Goal: Contribute content: Add original content to the website for others to see

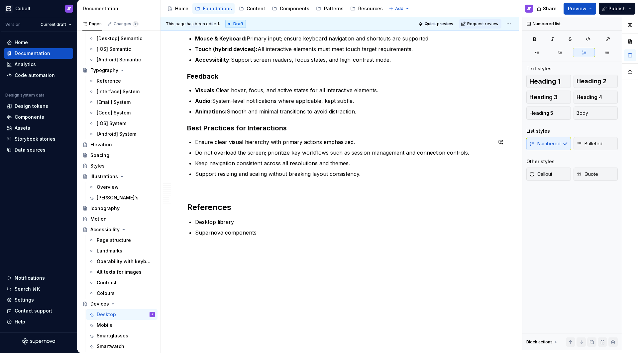
scroll to position [650, 0]
click at [239, 223] on p "Desktop library" at bounding box center [343, 222] width 297 height 8
type textarea "*"
click at [262, 236] on p "Supernova components" at bounding box center [343, 233] width 297 height 8
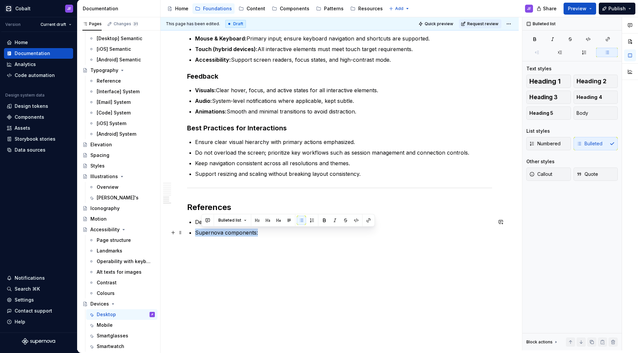
drag, startPoint x: 268, startPoint y: 234, endPoint x: 193, endPoint y: 234, distance: 75.1
click at [535, 38] on icon "button" at bounding box center [534, 39] width 5 height 5
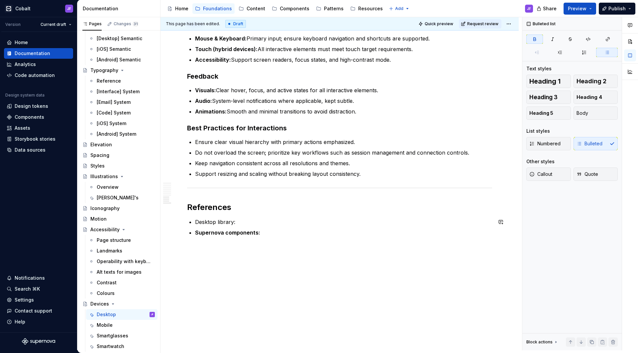
drag, startPoint x: 258, startPoint y: 224, endPoint x: 187, endPoint y: 218, distance: 71.0
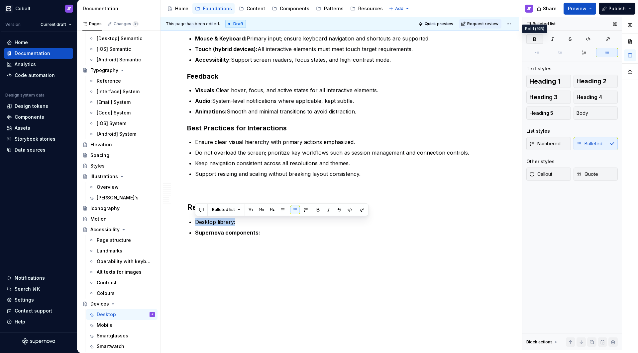
click at [535, 38] on icon "button" at bounding box center [535, 39] width 2 height 3
click at [292, 220] on p "Desktop library:" at bounding box center [343, 222] width 297 height 8
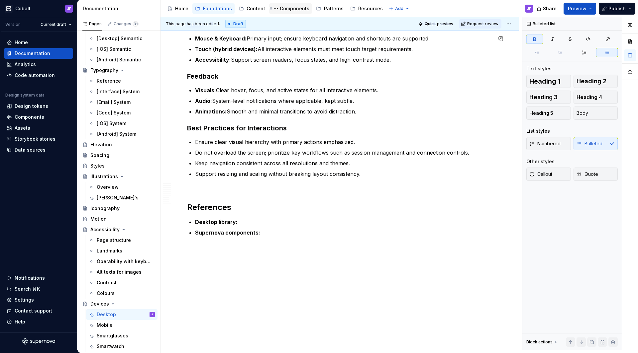
click at [297, 8] on div "Components" at bounding box center [295, 8] width 30 height 7
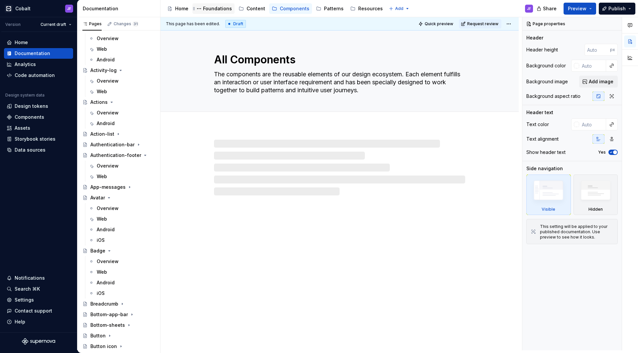
click at [222, 9] on div "Foundations" at bounding box center [217, 8] width 29 height 7
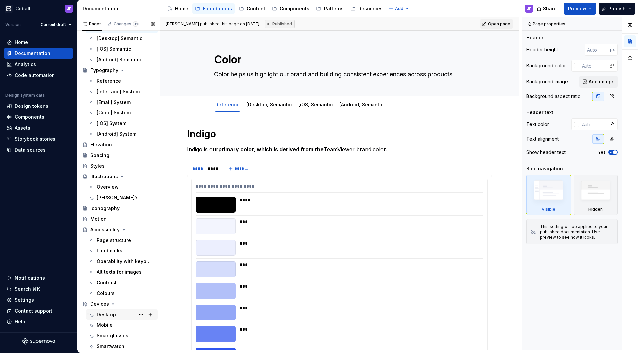
click at [108, 313] on div "Desktop" at bounding box center [106, 315] width 19 height 7
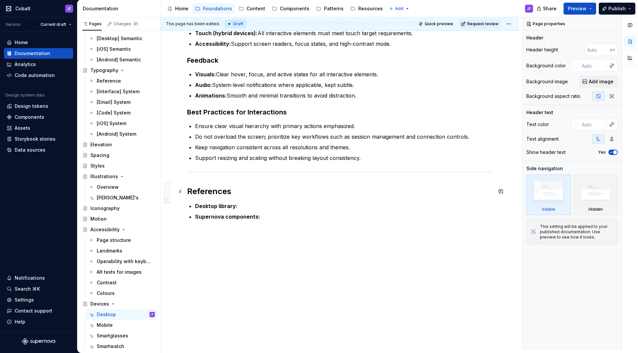
scroll to position [666, 0]
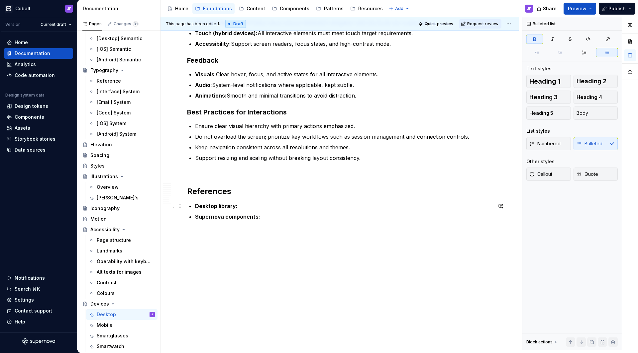
type textarea "*"
click at [269, 205] on p "Desktop library:" at bounding box center [343, 206] width 297 height 8
drag, startPoint x: 266, startPoint y: 217, endPoint x: 239, endPoint y: 204, distance: 30.3
click at [239, 204] on p "Desktop library: [URL][DOMAIN_NAME]" at bounding box center [343, 206] width 297 height 8
click at [238, 210] on p "Desktop library: [URL][DOMAIN_NAME]" at bounding box center [343, 206] width 297 height 8
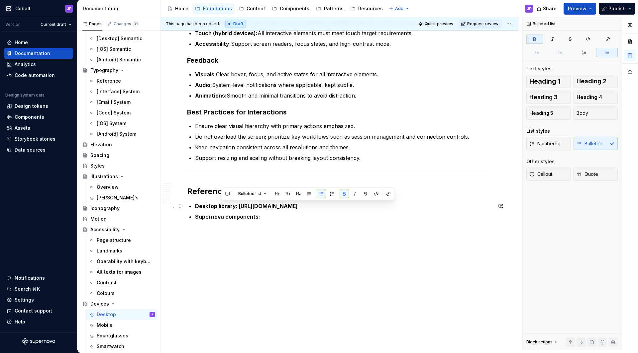
drag, startPoint x: 238, startPoint y: 213, endPoint x: 238, endPoint y: 207, distance: 5.7
click at [238, 207] on p "Desktop library: [URL][DOMAIN_NAME]" at bounding box center [343, 206] width 297 height 8
drag, startPoint x: 241, startPoint y: 206, endPoint x: 194, endPoint y: 206, distance: 46.2
click at [358, 192] on button "button" at bounding box center [361, 193] width 9 height 9
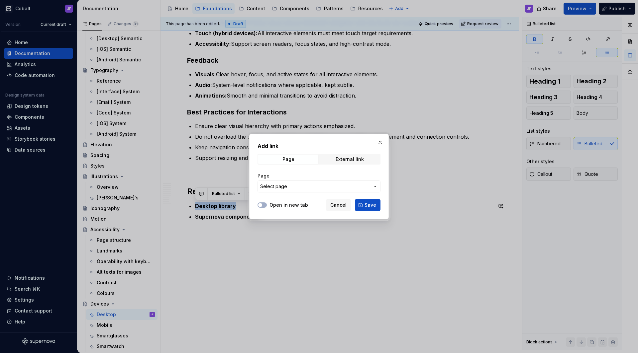
click at [309, 186] on span "Select page" at bounding box center [315, 186] width 110 height 7
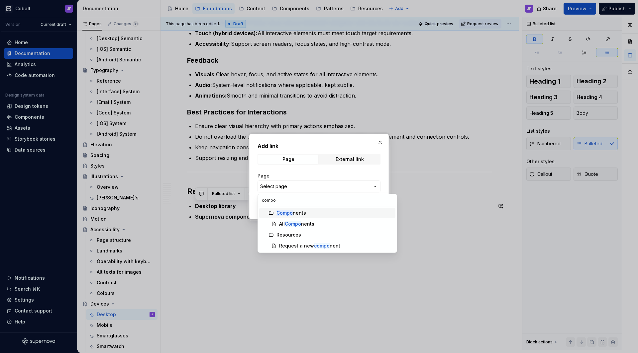
type input "compo"
click at [295, 212] on div "Compo nents" at bounding box center [291, 213] width 30 height 7
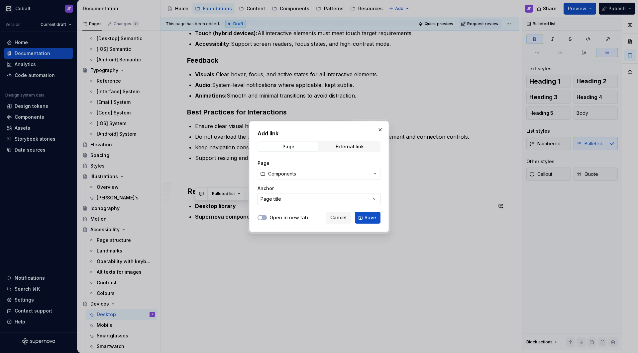
click at [336, 199] on button "Page title" at bounding box center [318, 199] width 123 height 12
click at [339, 199] on div "Add link Page External link Page Components Anchor Page title Open in new tab C…" at bounding box center [319, 176] width 638 height 353
click at [370, 218] on span "Save" at bounding box center [370, 218] width 12 height 7
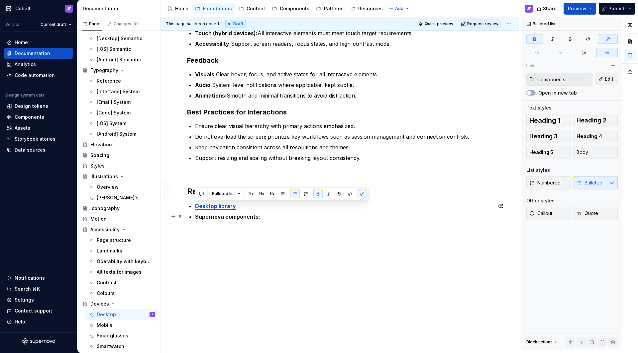
click at [251, 214] on strong "Supernova components:" at bounding box center [227, 217] width 65 height 7
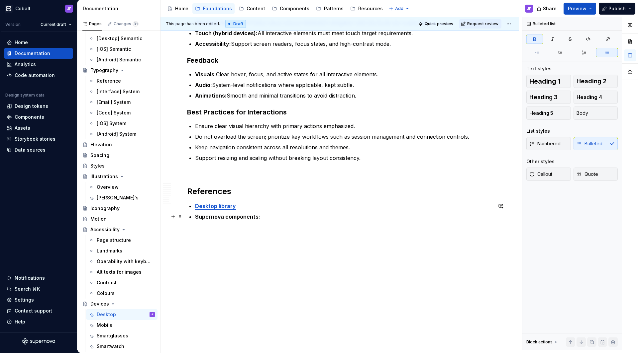
click at [268, 216] on p "Supernova components:" at bounding box center [343, 217] width 297 height 8
click at [254, 207] on p "Desktop library" at bounding box center [343, 206] width 297 height 8
click at [262, 213] on p "Supernova components:" at bounding box center [343, 217] width 297 height 8
click at [250, 207] on p "Desktop library" at bounding box center [343, 206] width 297 height 8
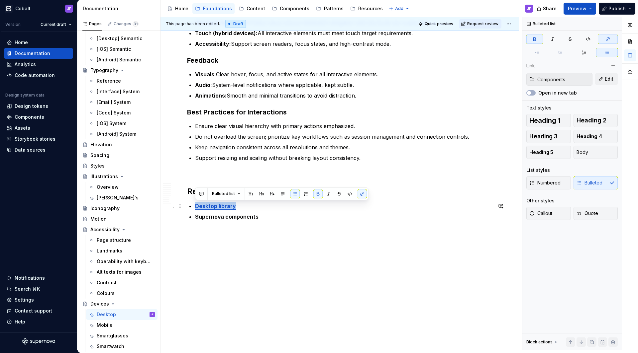
drag, startPoint x: 245, startPoint y: 207, endPoint x: 196, endPoint y: 205, distance: 48.9
click at [196, 205] on p "Desktop library" at bounding box center [343, 206] width 297 height 8
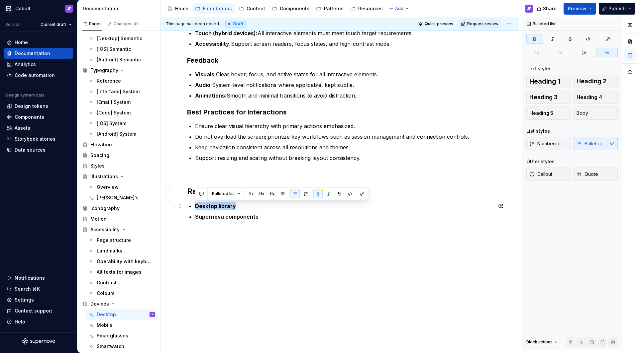
drag, startPoint x: 240, startPoint y: 206, endPoint x: 187, endPoint y: 205, distance: 53.2
click at [223, 219] on strong "Supernova components" at bounding box center [226, 217] width 63 height 7
click at [239, 218] on strong "Supernova components" at bounding box center [226, 217] width 63 height 7
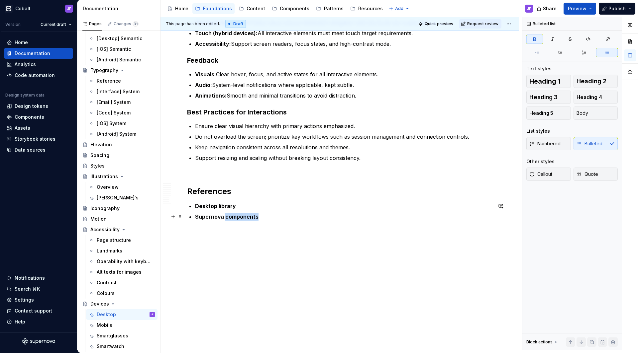
click at [239, 218] on strong "Supernova components" at bounding box center [226, 217] width 63 height 7
click at [214, 217] on strong "Supernova components" at bounding box center [226, 217] width 63 height 7
click at [214, 204] on strong "Desktop library" at bounding box center [215, 206] width 41 height 7
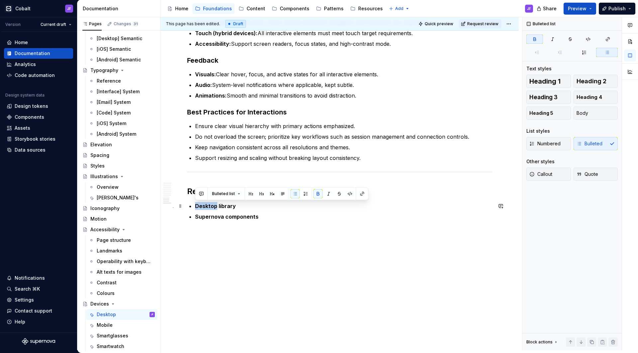
click at [214, 204] on strong "Desktop library" at bounding box center [215, 206] width 41 height 7
click at [215, 204] on strong "Desktop library" at bounding box center [215, 206] width 41 height 7
copy strong "Desktop library"
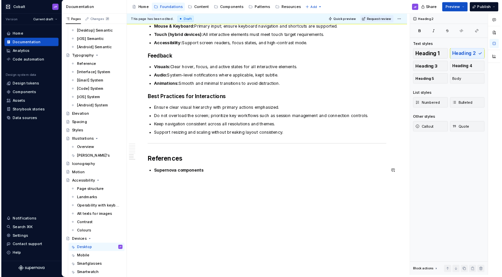
scroll to position [655, 0]
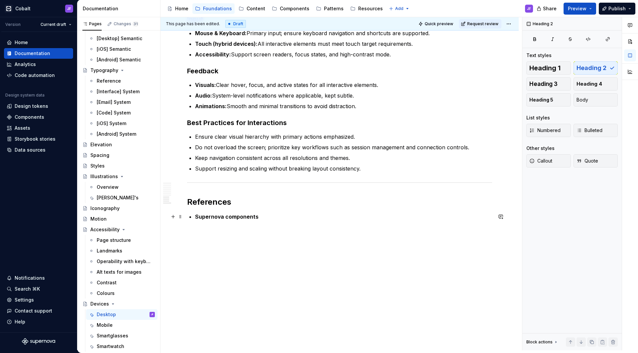
click at [261, 216] on p "Supernova components" at bounding box center [343, 217] width 297 height 8
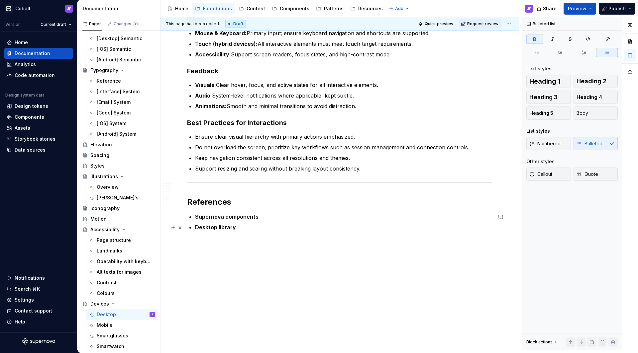
click at [234, 227] on strong "Desktop library" at bounding box center [215, 227] width 41 height 7
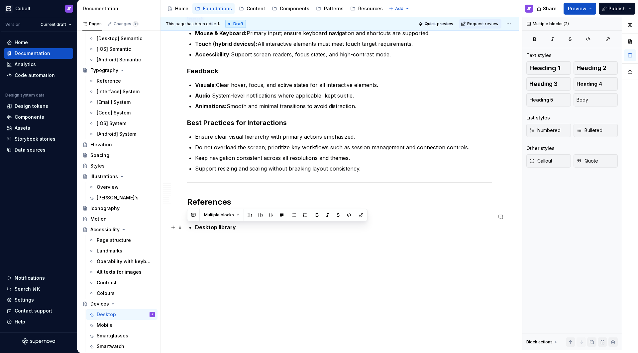
click at [234, 227] on strong "Desktop library" at bounding box center [215, 227] width 41 height 7
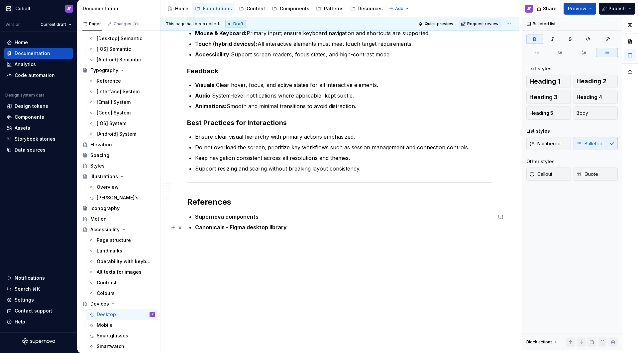
click at [293, 226] on p "Canonicals - Figma desktop library" at bounding box center [343, 228] width 297 height 8
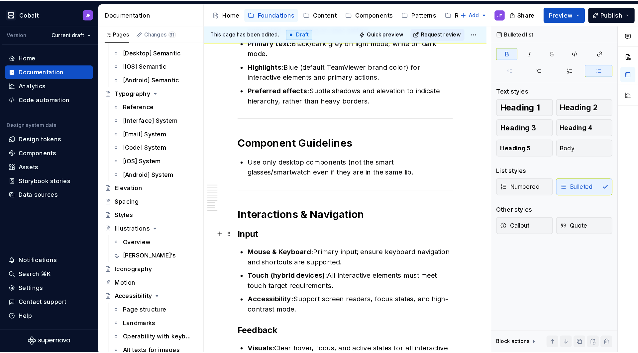
scroll to position [0, 0]
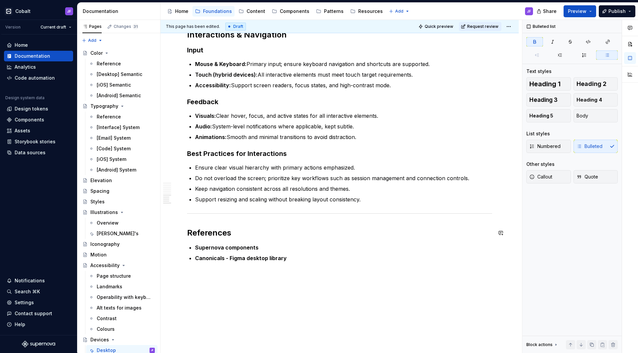
type textarea "*"
click at [221, 247] on strong "Supernova components" at bounding box center [226, 247] width 63 height 7
click at [225, 260] on strong "Canonicals - Figma desktop library" at bounding box center [241, 258] width 92 height 7
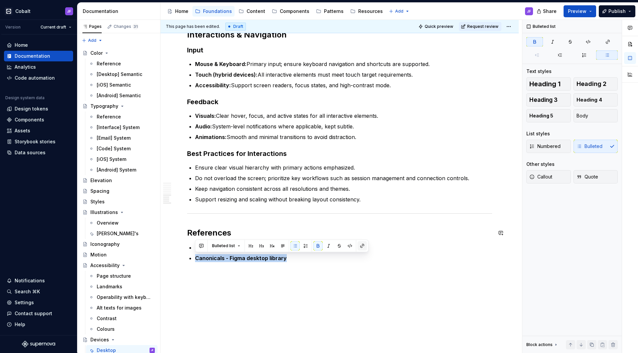
click at [363, 247] on button "button" at bounding box center [361, 246] width 9 height 9
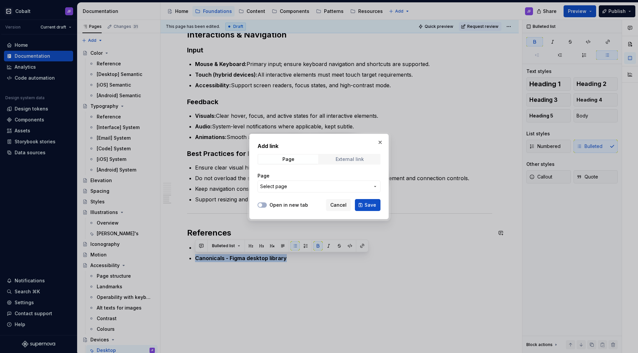
click at [345, 161] on div "External link" at bounding box center [350, 159] width 28 height 5
click at [301, 183] on input "URL" at bounding box center [318, 187] width 123 height 12
paste input "[URL][DOMAIN_NAME]"
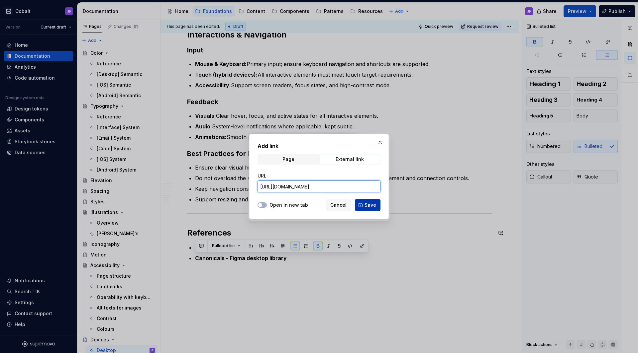
type input "[URL][DOMAIN_NAME]"
click at [368, 204] on span "Save" at bounding box center [370, 205] width 12 height 7
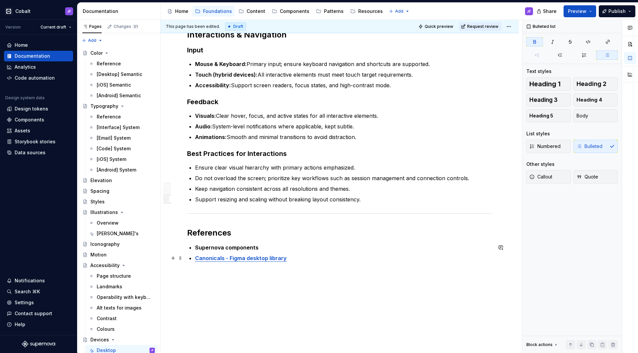
click at [298, 258] on p "Canonicals - Figma desktop library" at bounding box center [343, 258] width 297 height 8
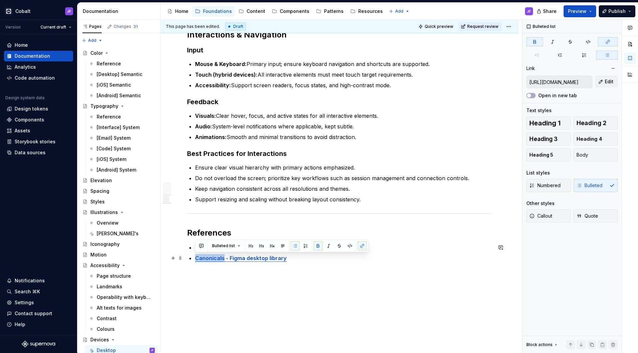
drag, startPoint x: 224, startPoint y: 257, endPoint x: 196, endPoint y: 258, distance: 28.2
click at [196, 258] on strong "Canonicals - Figma desktop library" at bounding box center [241, 258] width 92 height 7
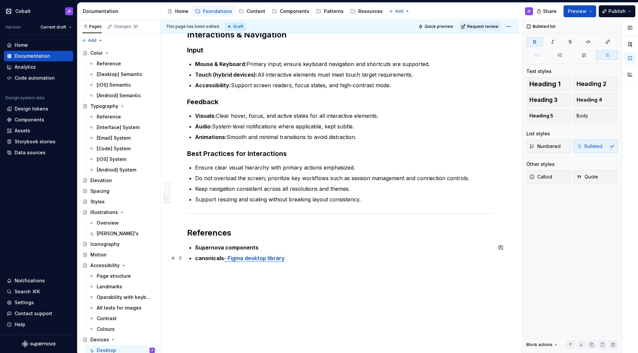
click at [200, 258] on strong "canonicals" at bounding box center [209, 258] width 29 height 7
click at [293, 254] on ul "Supernova components Canonicals - Figma desktop library" at bounding box center [343, 253] width 297 height 19
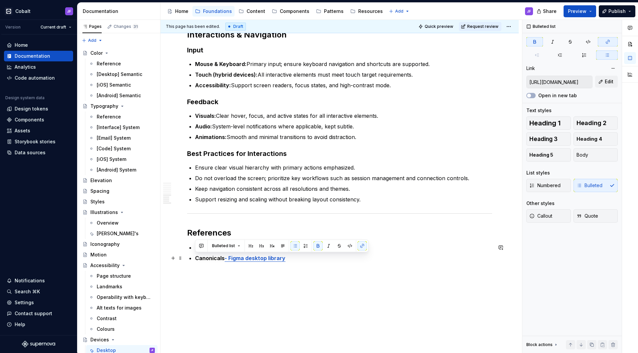
drag, startPoint x: 293, startPoint y: 258, endPoint x: 194, endPoint y: 256, distance: 98.4
click at [358, 248] on button "button" at bounding box center [361, 246] width 9 height 9
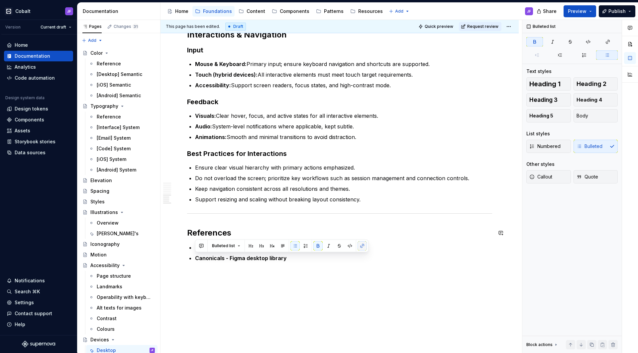
click at [361, 248] on button "button" at bounding box center [361, 246] width 9 height 9
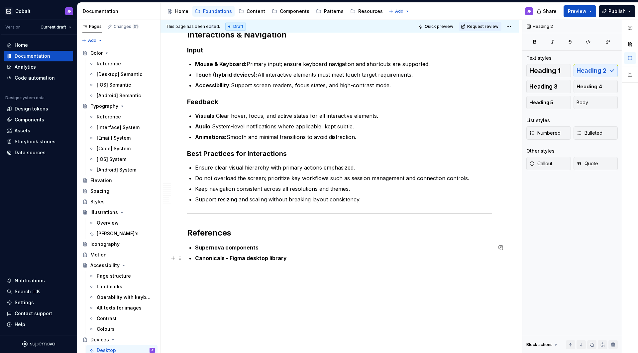
click at [283, 259] on strong "Canonicals - Figma desktop library" at bounding box center [241, 258] width 92 height 7
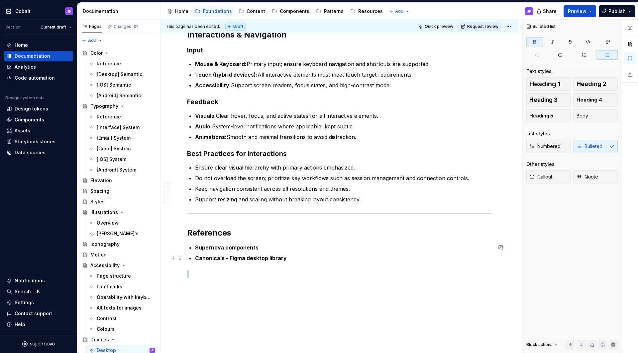
click at [283, 259] on strong "Canonicals - Figma desktop library" at bounding box center [241, 258] width 92 height 7
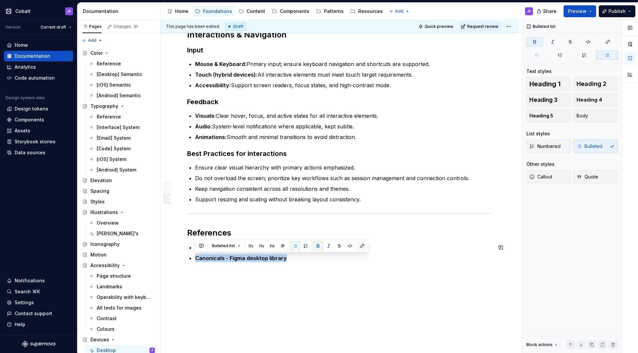
click at [361, 246] on button "button" at bounding box center [361, 246] width 9 height 9
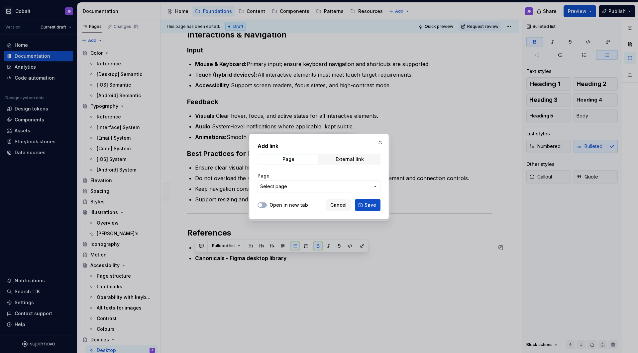
click at [351, 170] on div "Page Select page" at bounding box center [318, 183] width 123 height 28
click at [353, 164] on div "Page External link" at bounding box center [318, 159] width 123 height 11
click at [355, 159] on div "External link" at bounding box center [350, 159] width 28 height 5
click at [347, 182] on input "URL" at bounding box center [318, 187] width 123 height 12
paste input "canonicals"
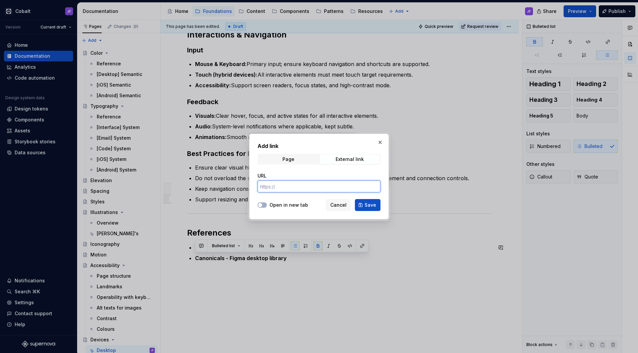
type input "canonicals"
click at [339, 184] on input "canonicals" at bounding box center [318, 187] width 123 height 12
click at [327, 186] on input "URL" at bounding box center [318, 187] width 123 height 12
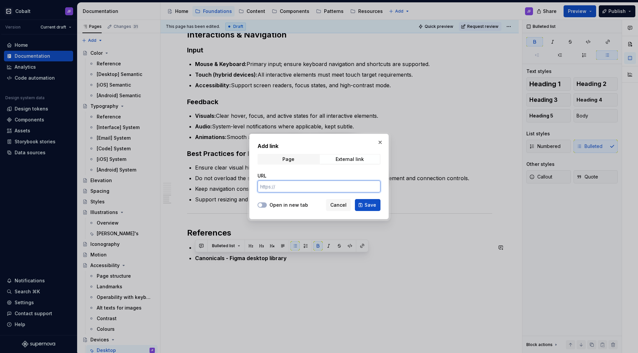
paste input "[URL][DOMAIN_NAME]"
type input "[URL][DOMAIN_NAME]"
type textarea "*"
type input "[URL][DOMAIN_NAME]"
click at [262, 206] on icon "button" at bounding box center [259, 205] width 5 height 4
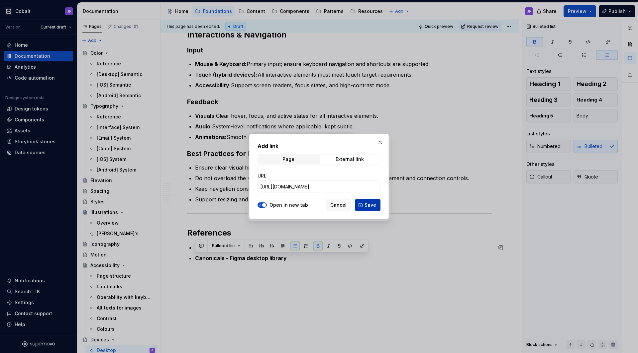
click at [375, 206] on span "Save" at bounding box center [370, 205] width 12 height 7
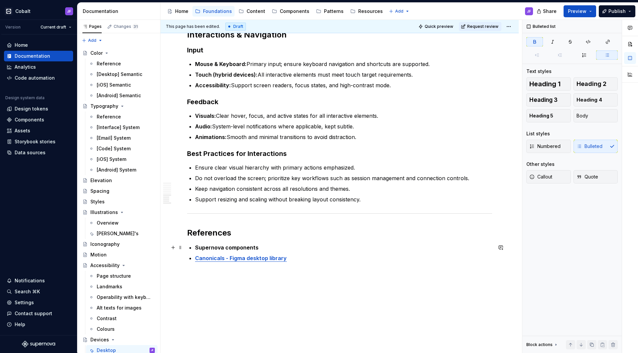
click at [247, 247] on strong "Supernova components" at bounding box center [226, 247] width 63 height 7
click at [359, 234] on button "button" at bounding box center [361, 235] width 9 height 9
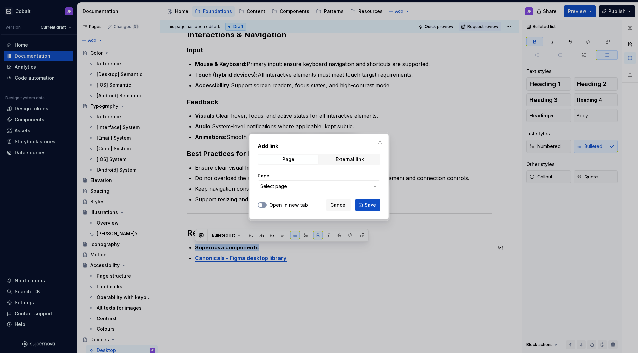
click at [265, 206] on button "Open in new tab" at bounding box center [261, 205] width 9 height 5
click at [282, 191] on button "Select page" at bounding box center [318, 187] width 123 height 12
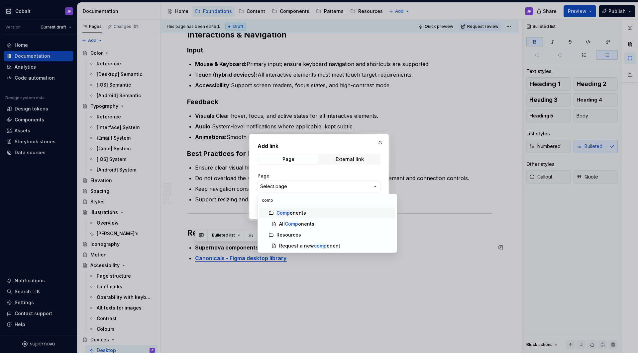
type input "compo"
click at [302, 213] on div "Compo nents" at bounding box center [291, 213] width 30 height 7
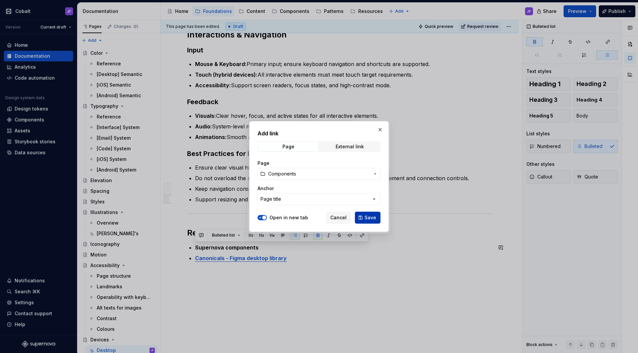
click at [369, 218] on span "Save" at bounding box center [370, 218] width 12 height 7
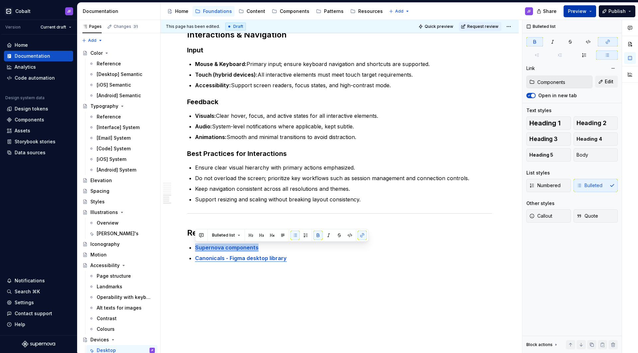
click at [590, 11] on button "Preview" at bounding box center [579, 11] width 33 height 12
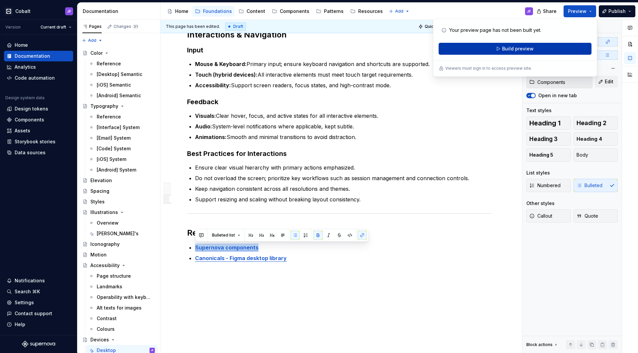
click at [534, 45] on button "Build preview" at bounding box center [515, 49] width 153 height 12
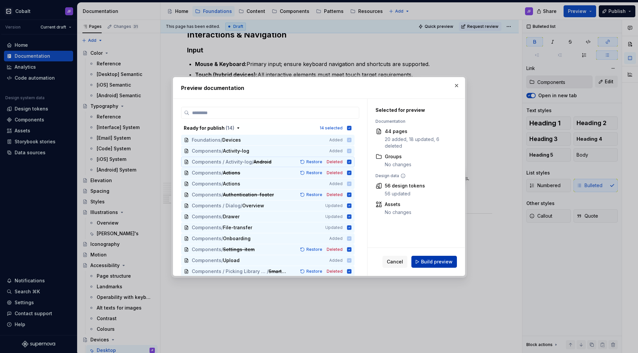
click at [433, 259] on span "Build preview" at bounding box center [437, 262] width 32 height 7
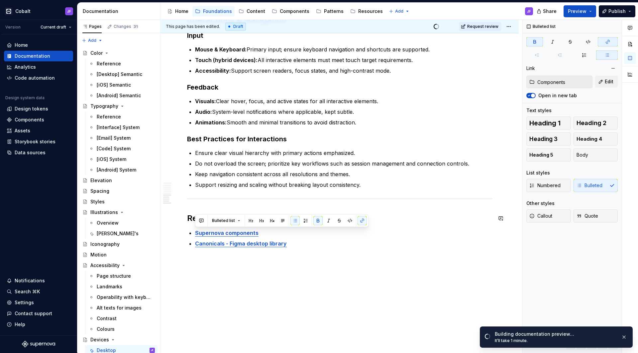
scroll to position [645, 0]
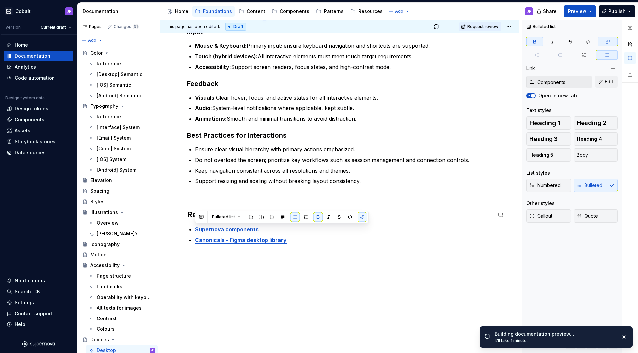
click at [368, 210] on h2 "References" at bounding box center [339, 215] width 305 height 11
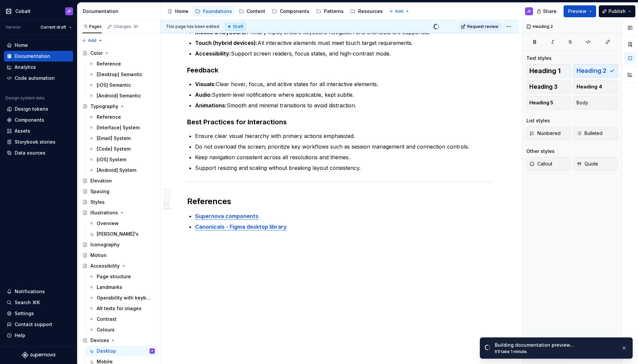
scroll to position [655, 0]
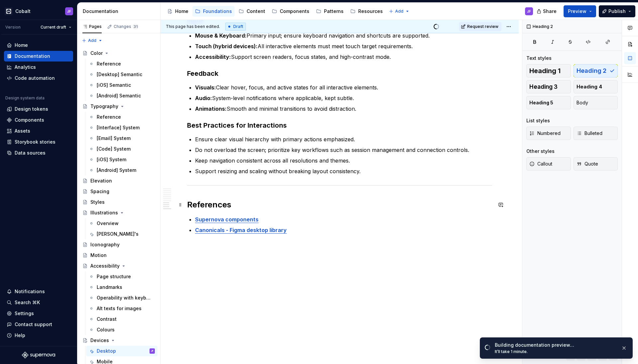
click at [244, 202] on h2 "References" at bounding box center [339, 204] width 305 height 11
click at [259, 221] on p "Supernova components" at bounding box center [343, 219] width 297 height 8
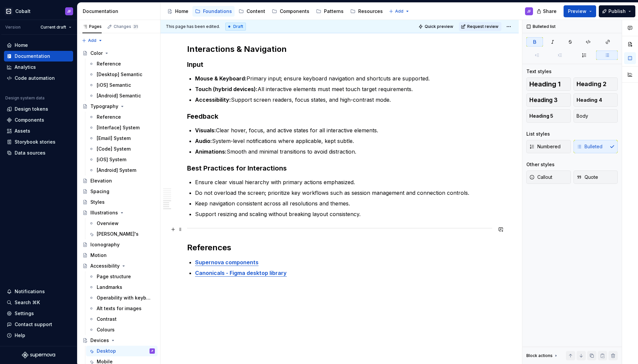
scroll to position [615, 0]
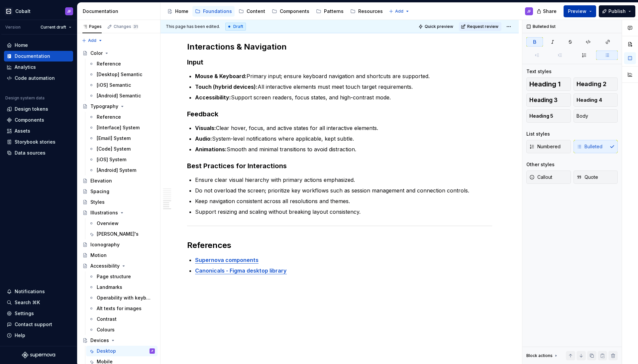
click at [592, 11] on button "Preview" at bounding box center [579, 11] width 33 height 12
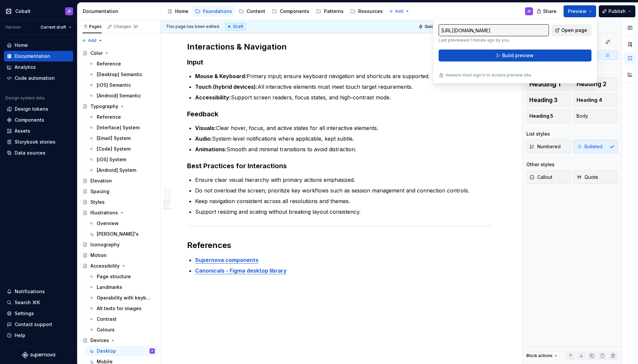
click at [570, 31] on span "Open page" at bounding box center [574, 30] width 26 height 7
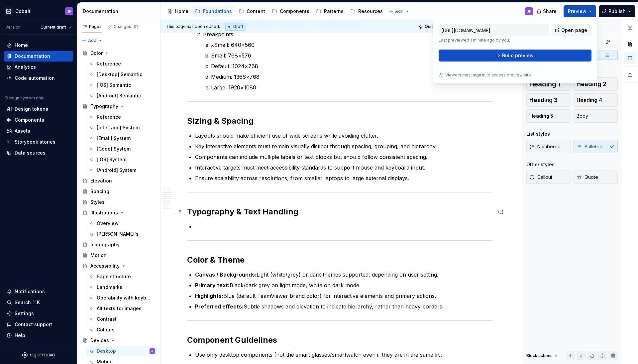
scroll to position [272, 0]
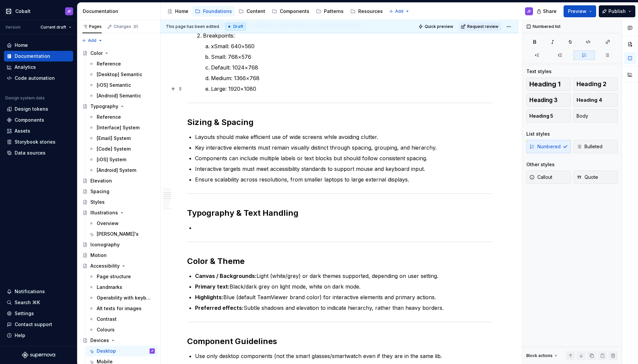
click at [394, 83] on ol "xSmall: 640×560 Small: 768×576 Default: 1024×768 Medium: 1366×768 Large: 1920×1…" at bounding box center [351, 67] width 281 height 50
click at [241, 226] on p at bounding box center [343, 228] width 297 height 8
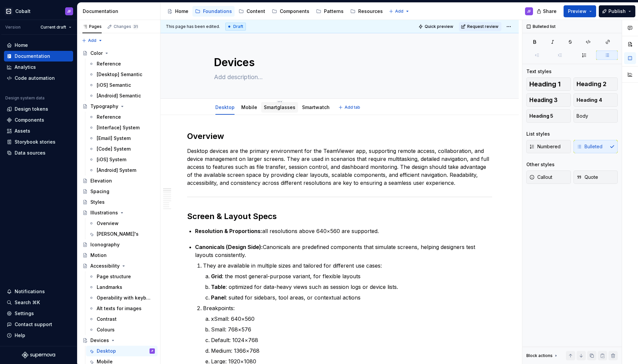
scroll to position [0, 0]
click at [276, 108] on link "Smartglasses" at bounding box center [280, 107] width 32 height 6
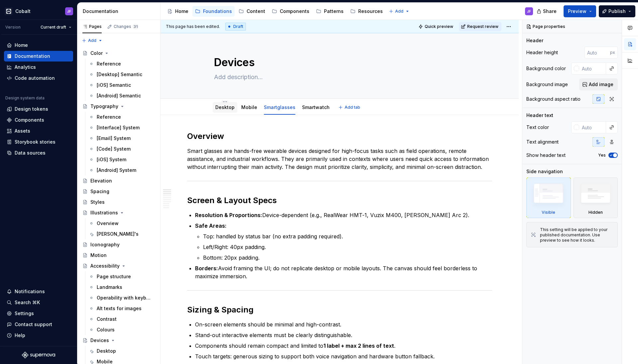
click at [228, 111] on div "Desktop" at bounding box center [224, 107] width 19 height 8
click at [228, 110] on link "Desktop" at bounding box center [224, 107] width 19 height 6
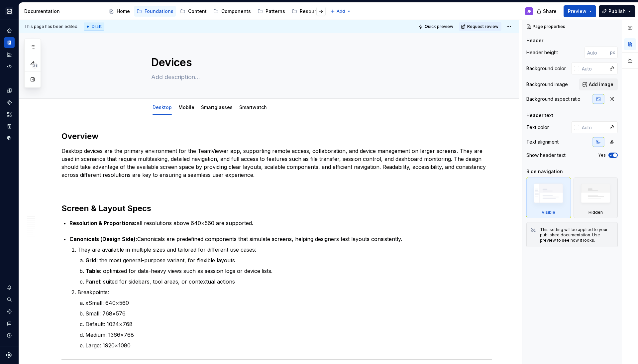
type textarea "*"
